Goal: Task Accomplishment & Management: Use online tool/utility

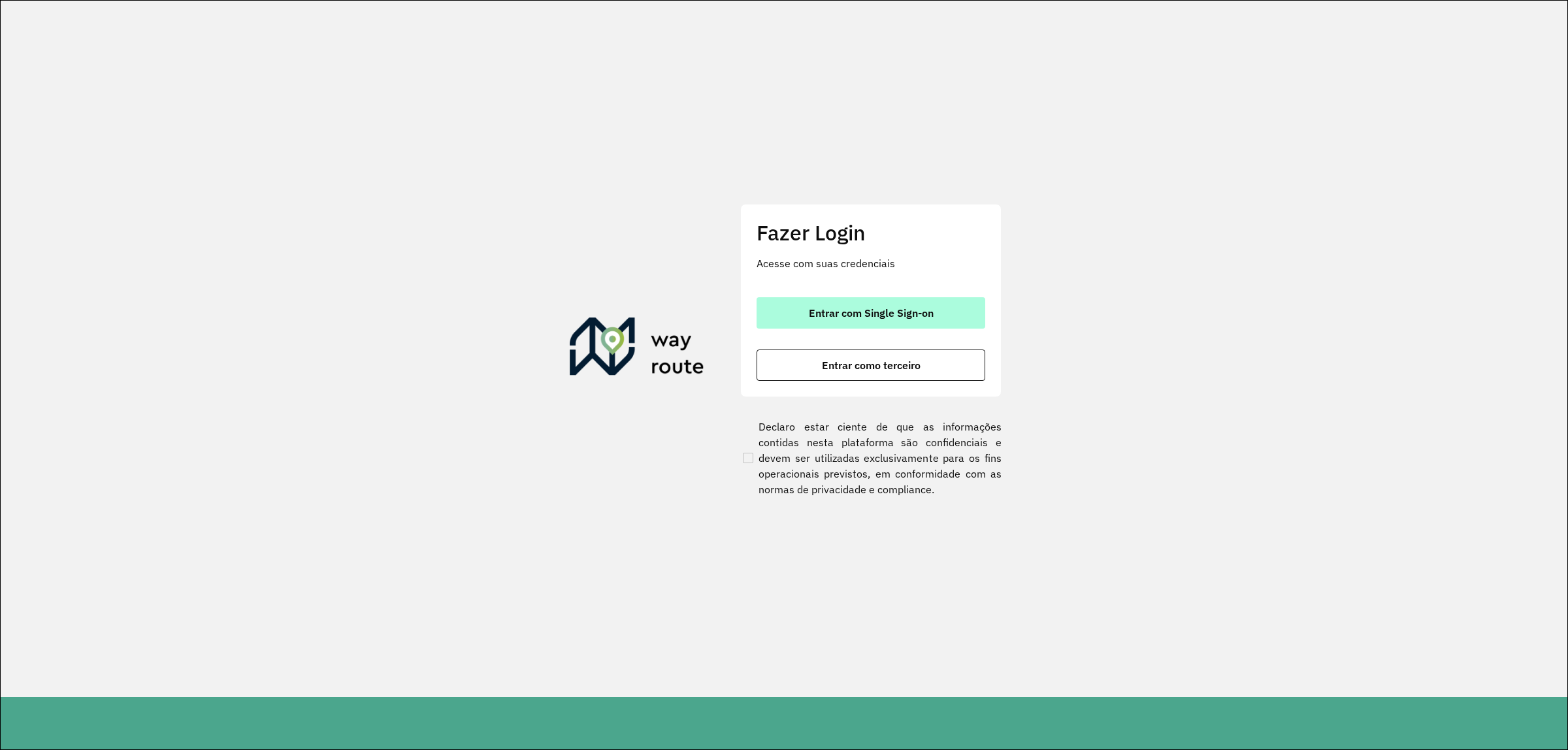
click at [824, 312] on span "Entrar com Single Sign-on" at bounding box center [871, 312] width 125 height 10
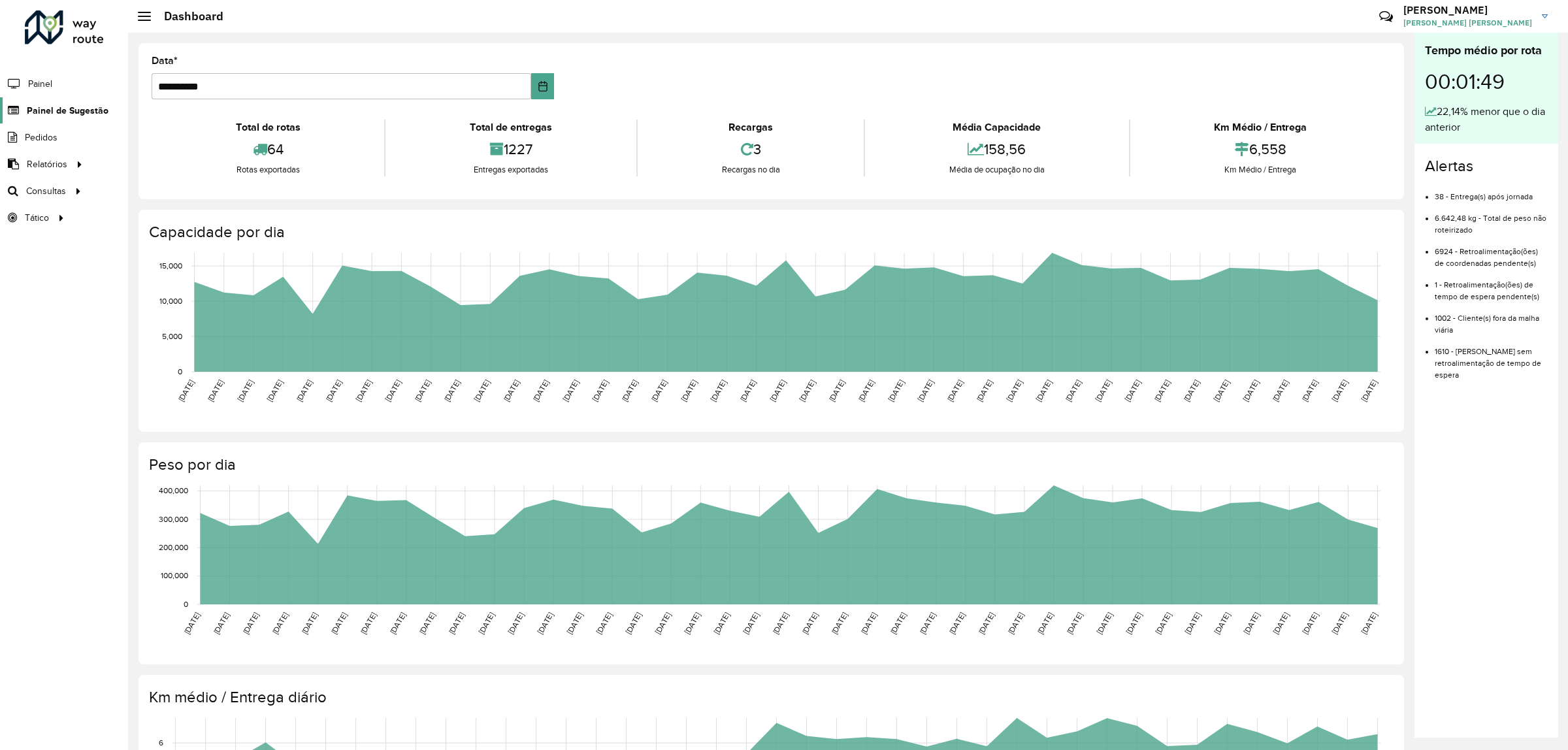
click at [56, 111] on span "Painel de Sugestão" at bounding box center [68, 110] width 81 height 14
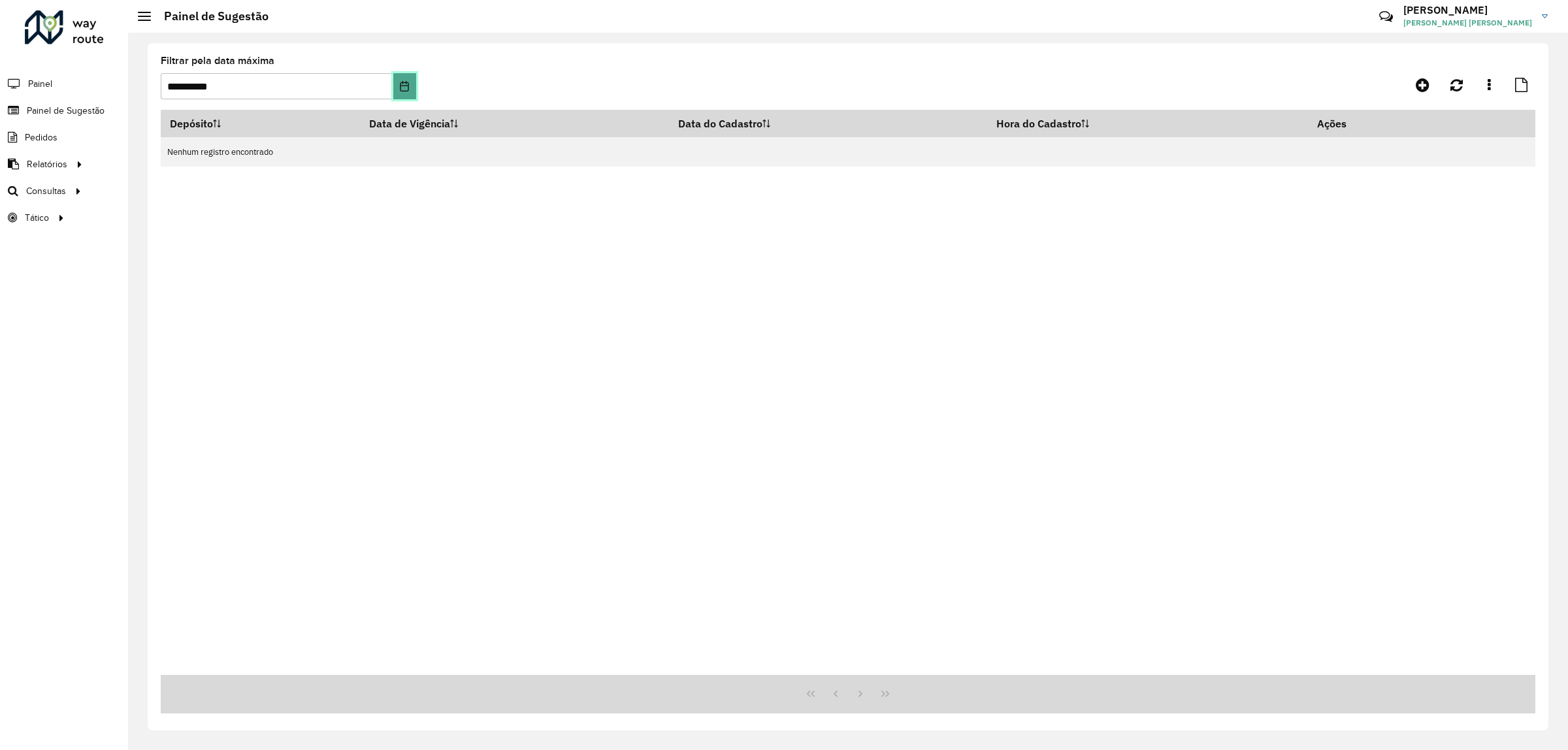
click at [407, 85] on icon "Choose Date" at bounding box center [404, 86] width 10 height 10
click at [954, 126] on th "Data do Cadastro" at bounding box center [828, 124] width 318 height 28
click at [396, 84] on button "Choose Date" at bounding box center [404, 86] width 23 height 26
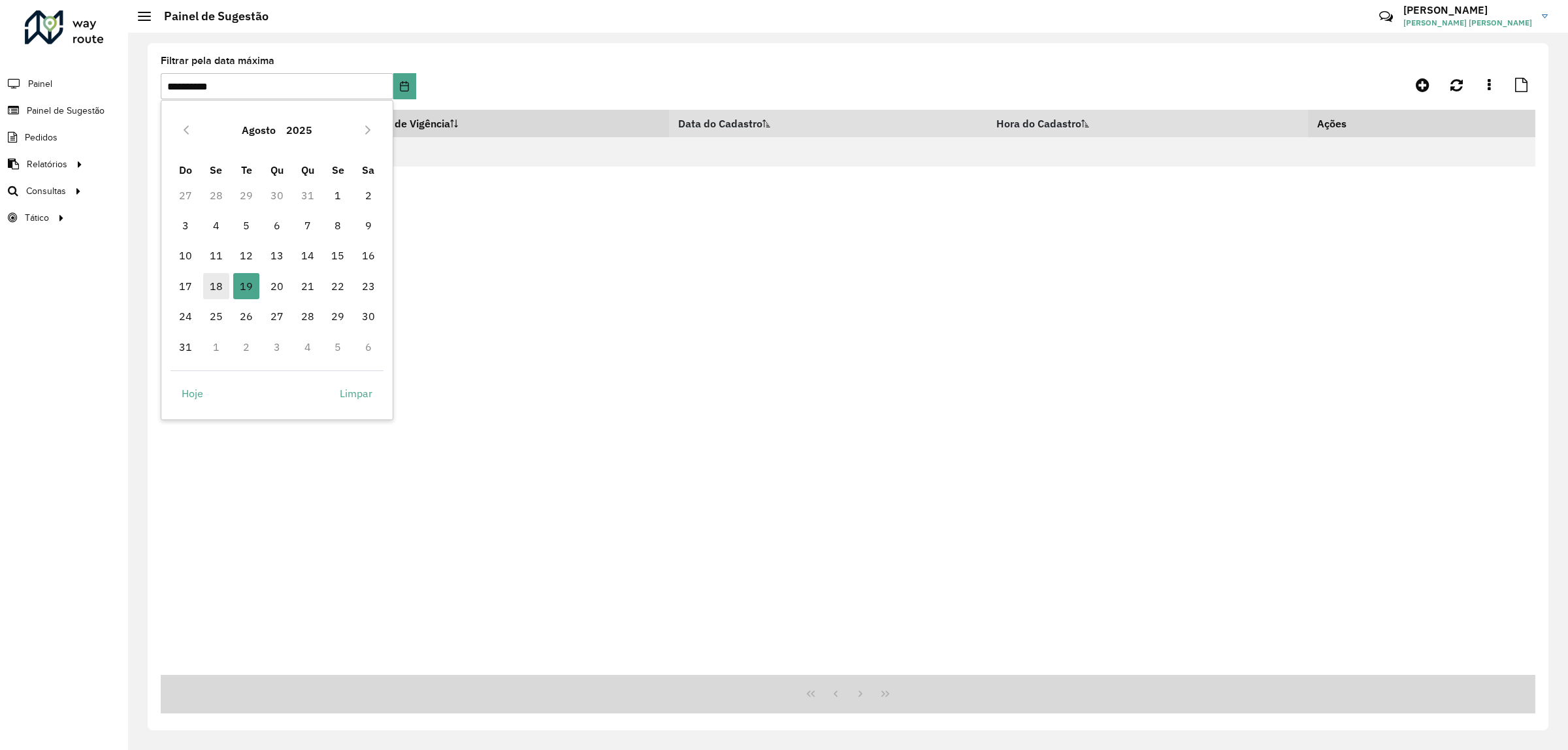
click at [222, 284] on span "18" at bounding box center [216, 286] width 26 height 26
type input "**********"
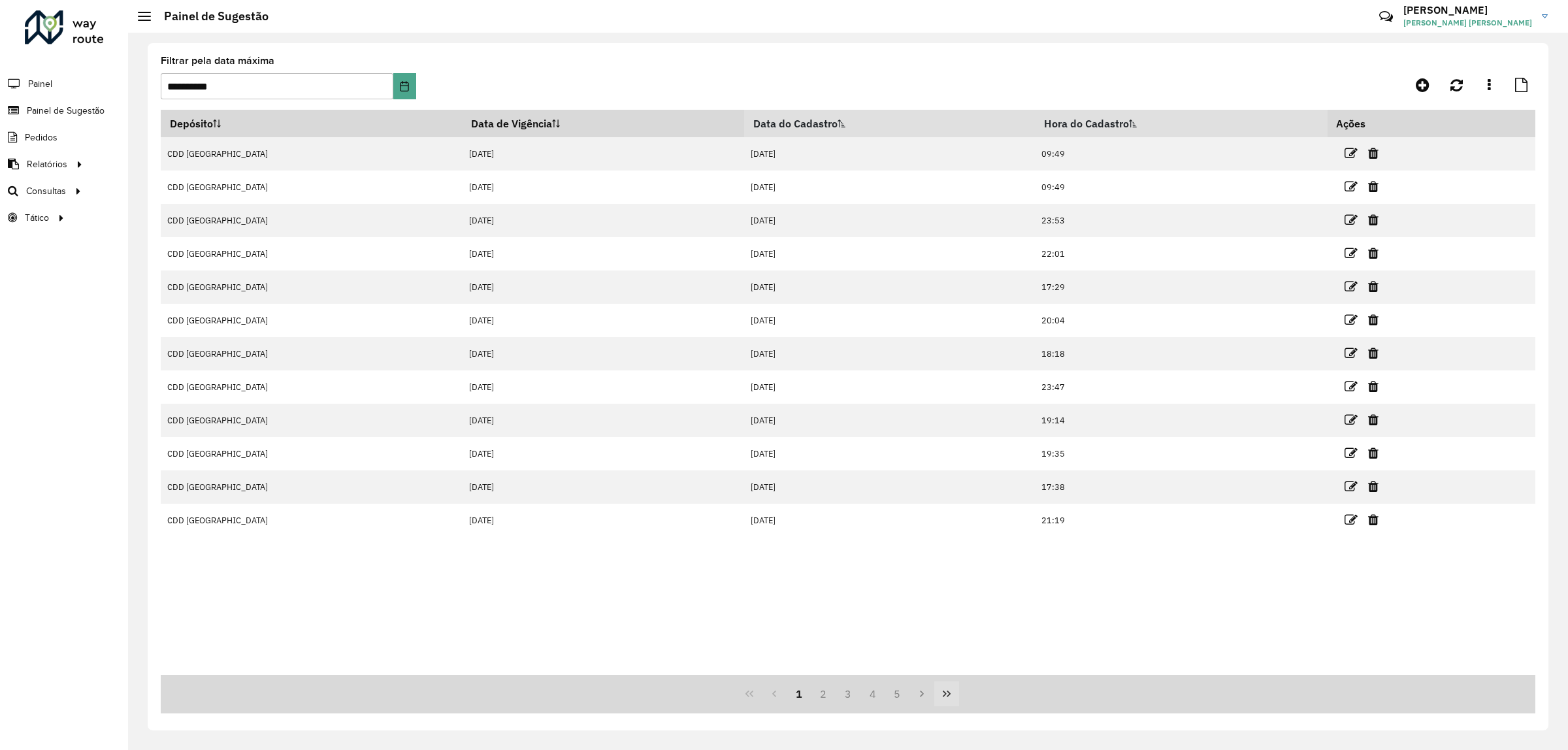
click at [947, 700] on button "Last Page" at bounding box center [946, 693] width 25 height 25
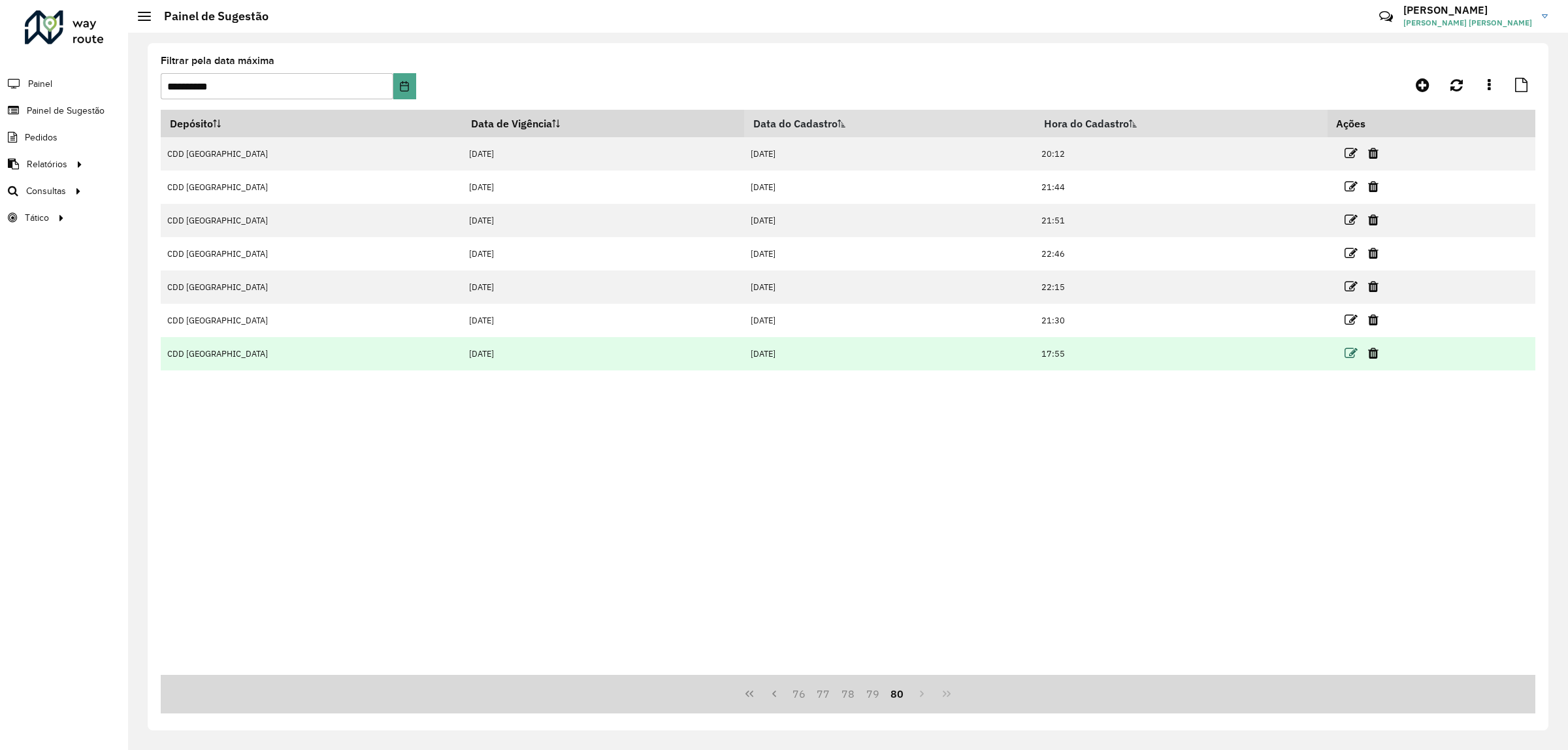
click at [1344, 356] on icon at bounding box center [1351, 353] width 13 height 13
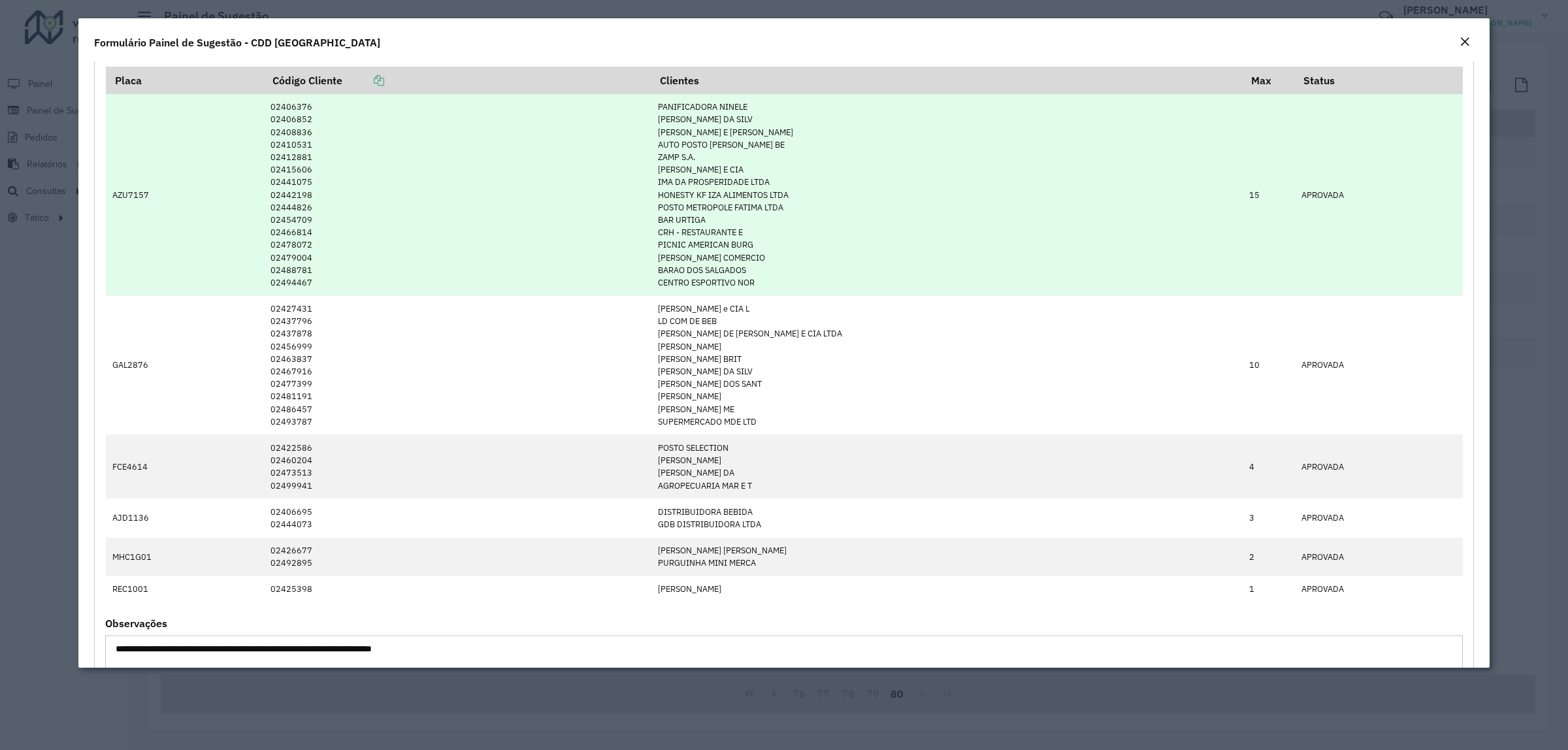
scroll to position [735, 0]
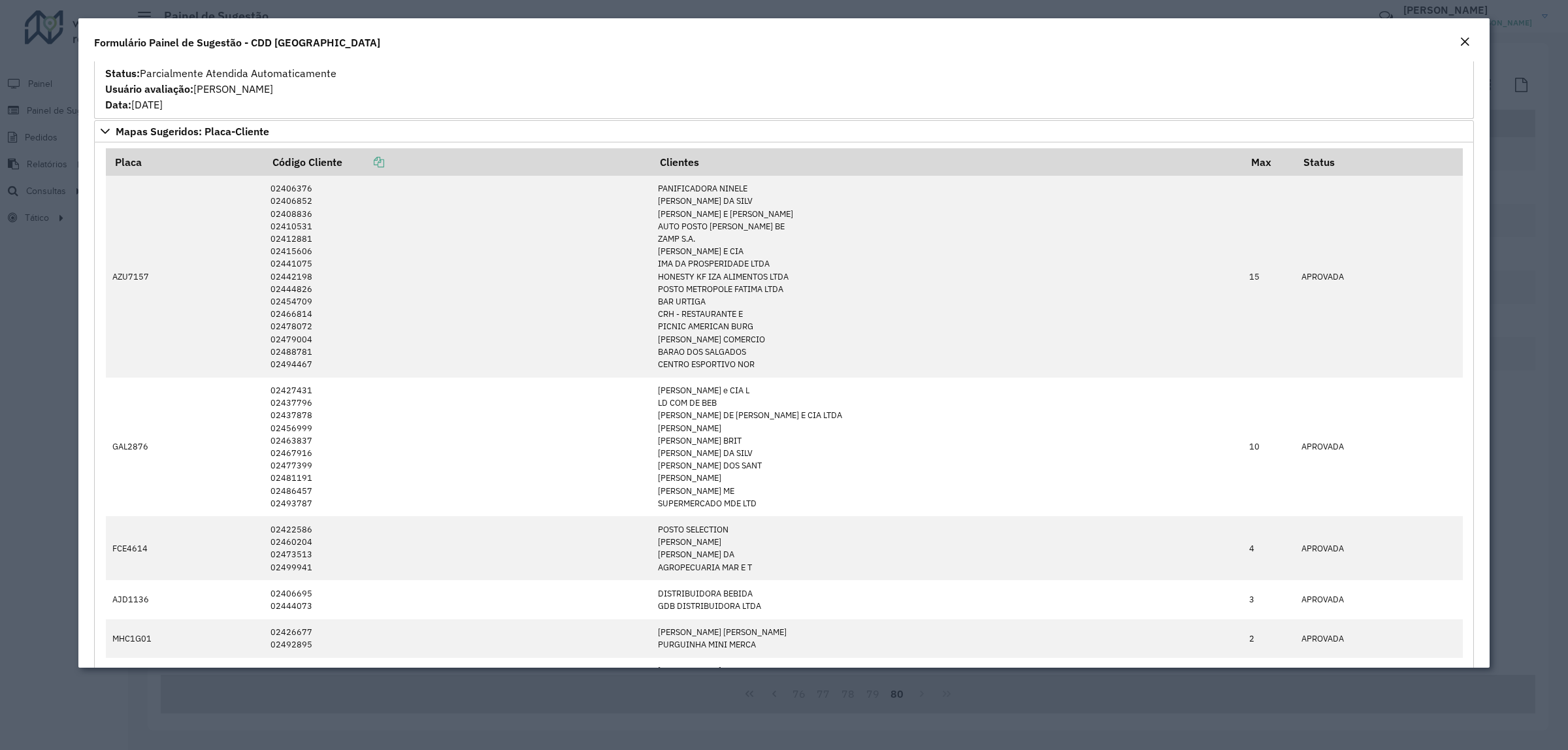
click at [1461, 41] on em "Close" at bounding box center [1464, 41] width 10 height 10
